Goal: Task Accomplishment & Management: Manage account settings

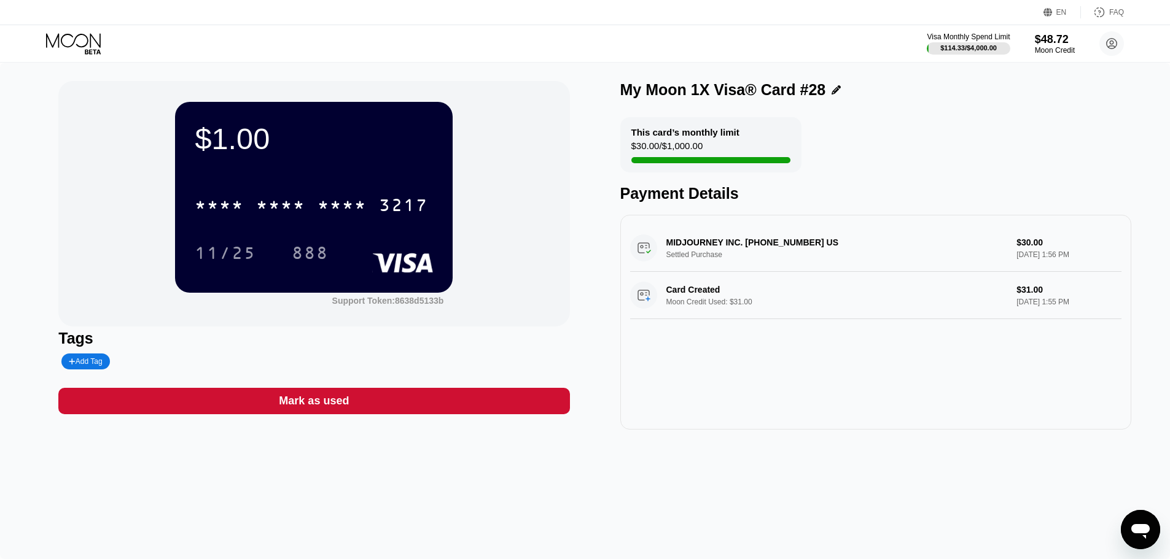
click at [88, 49] on icon at bounding box center [74, 43] width 57 height 21
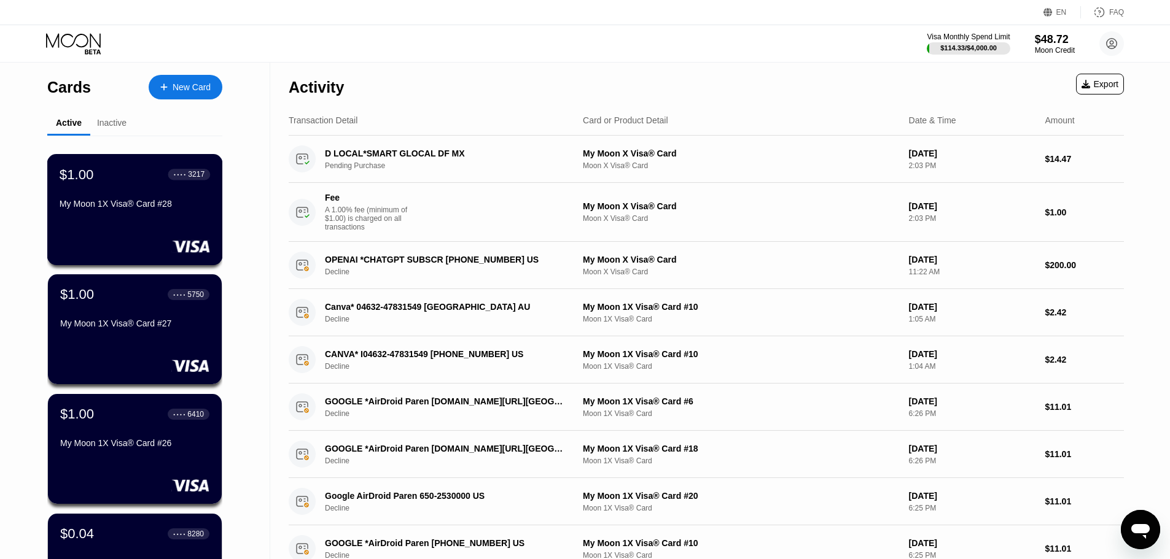
click at [143, 192] on div "$1.00 ● ● ● ● 3217 My Moon 1X Visa® Card #28" at bounding box center [135, 189] width 150 height 47
click at [131, 206] on div "My Moon 1X Visa® Card #28" at bounding box center [135, 204] width 150 height 10
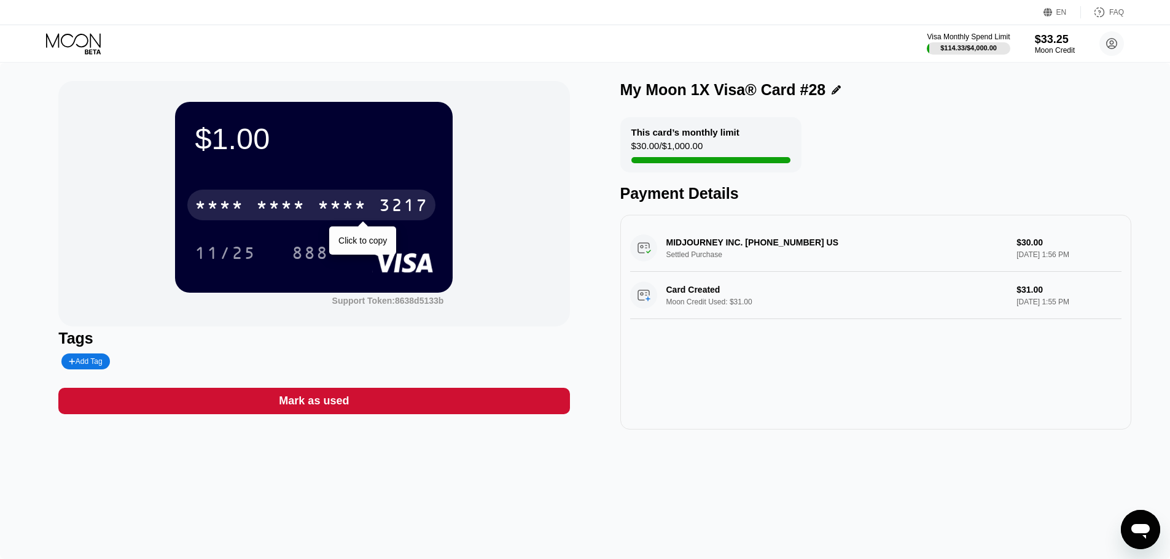
click at [382, 208] on div "3217" at bounding box center [403, 207] width 49 height 20
click at [379, 206] on div "3217" at bounding box center [403, 207] width 49 height 20
click at [348, 196] on div "* * * * * * * * * * * * 3217" at bounding box center [311, 205] width 248 height 31
